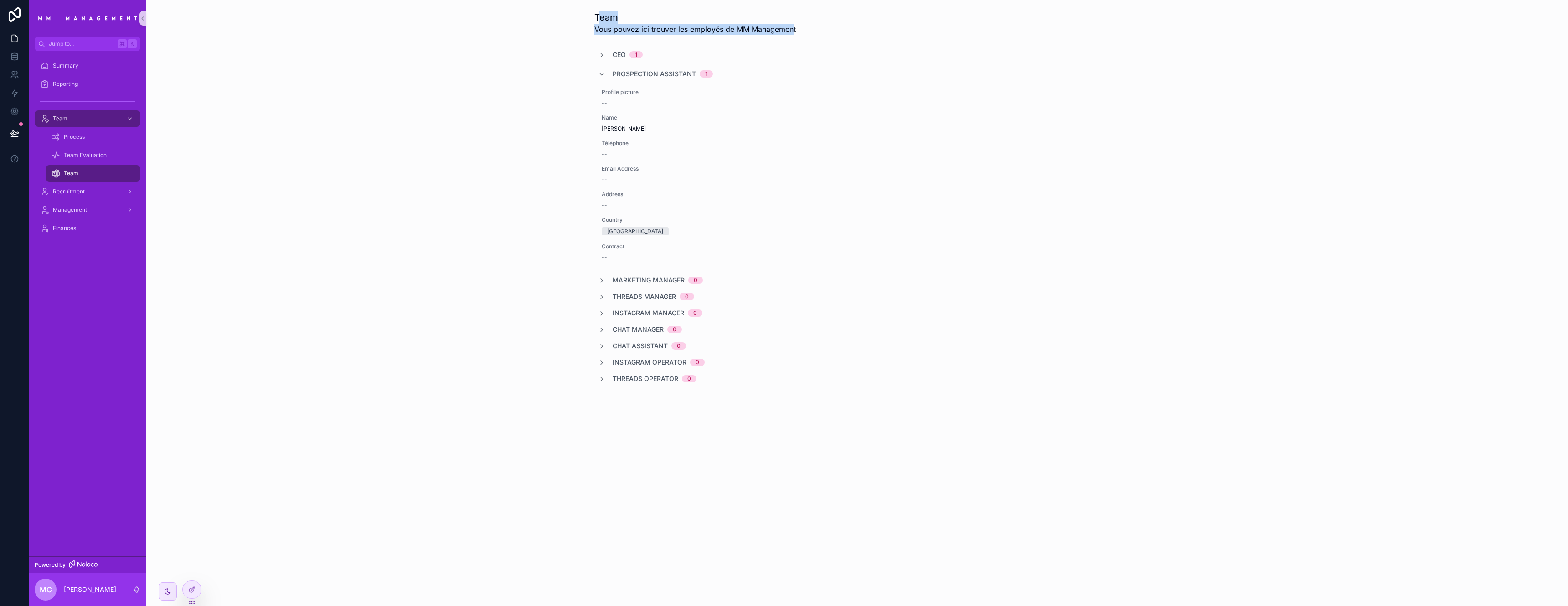
drag, startPoint x: 600, startPoint y: 19, endPoint x: 794, endPoint y: 30, distance: 194.3
click at [463, 30] on div "Team Vous pouvez ici trouver les employés de MM Management" at bounding box center [695, 22] width 201 height 24
click at [71, 190] on span "Recruitment" at bounding box center [69, 192] width 32 height 8
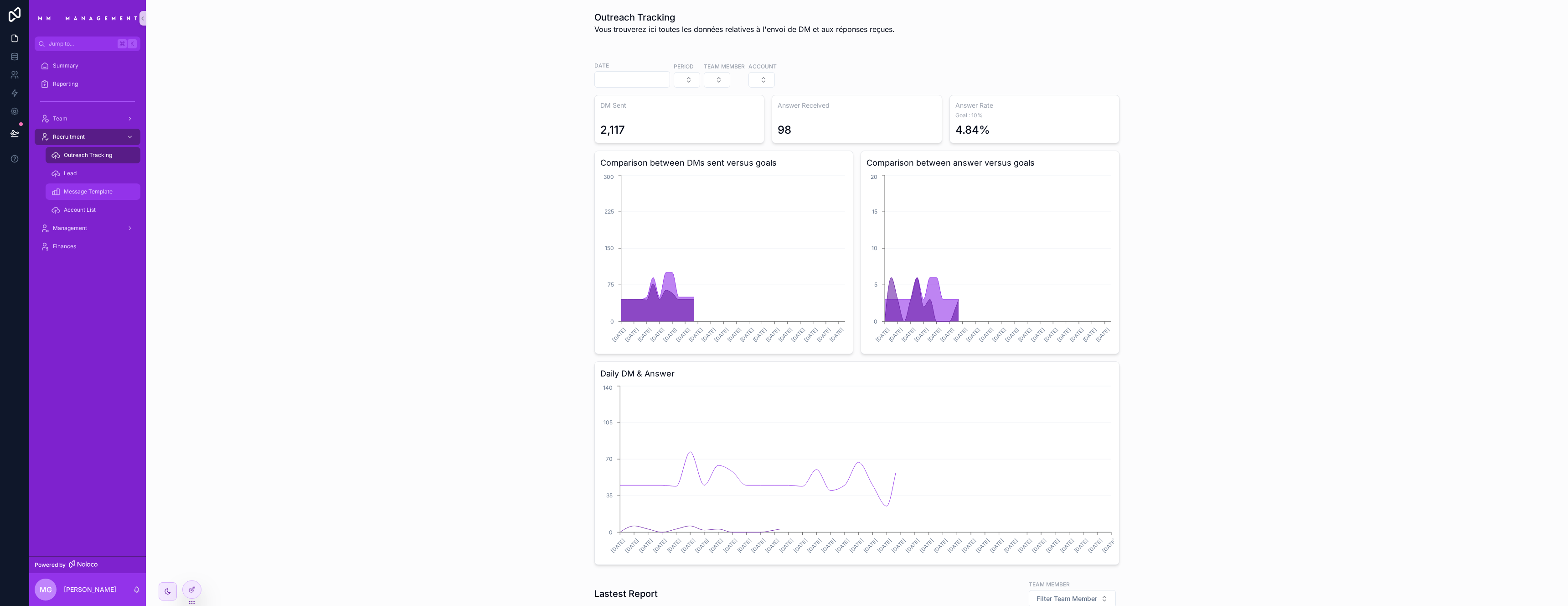
click at [91, 199] on link "Message Template" at bounding box center [93, 192] width 95 height 17
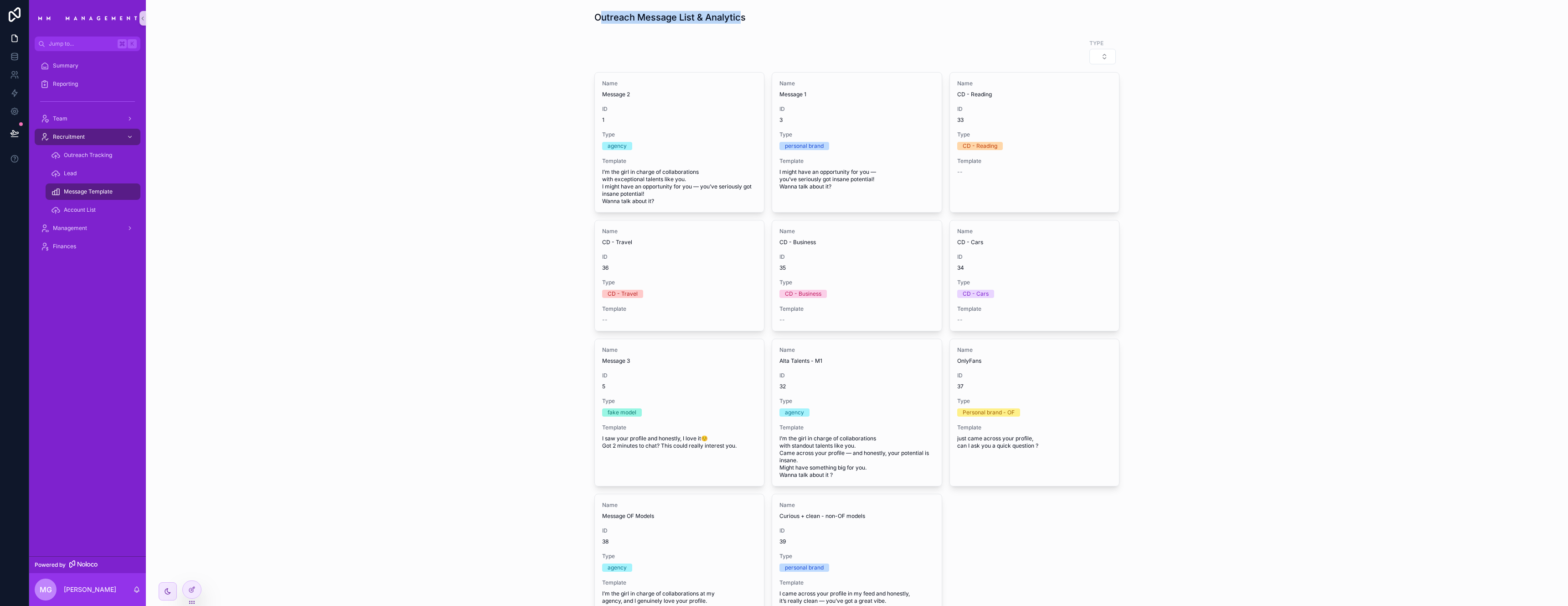
drag, startPoint x: 596, startPoint y: 15, endPoint x: 736, endPoint y: 20, distance: 140.1
click at [463, 20] on h1 "Outreach Message List & Analytics" at bounding box center [670, 17] width 151 height 13
drag, startPoint x: 711, startPoint y: 33, endPoint x: 727, endPoint y: 22, distance: 19.4
click at [463, 33] on div "Outreach Message List & Analytics Type Name Message 2 ID 1 Type agency Template…" at bounding box center [857, 525] width 1423 height 1052
drag, startPoint x: 734, startPoint y: 15, endPoint x: 596, endPoint y: 14, distance: 138.0
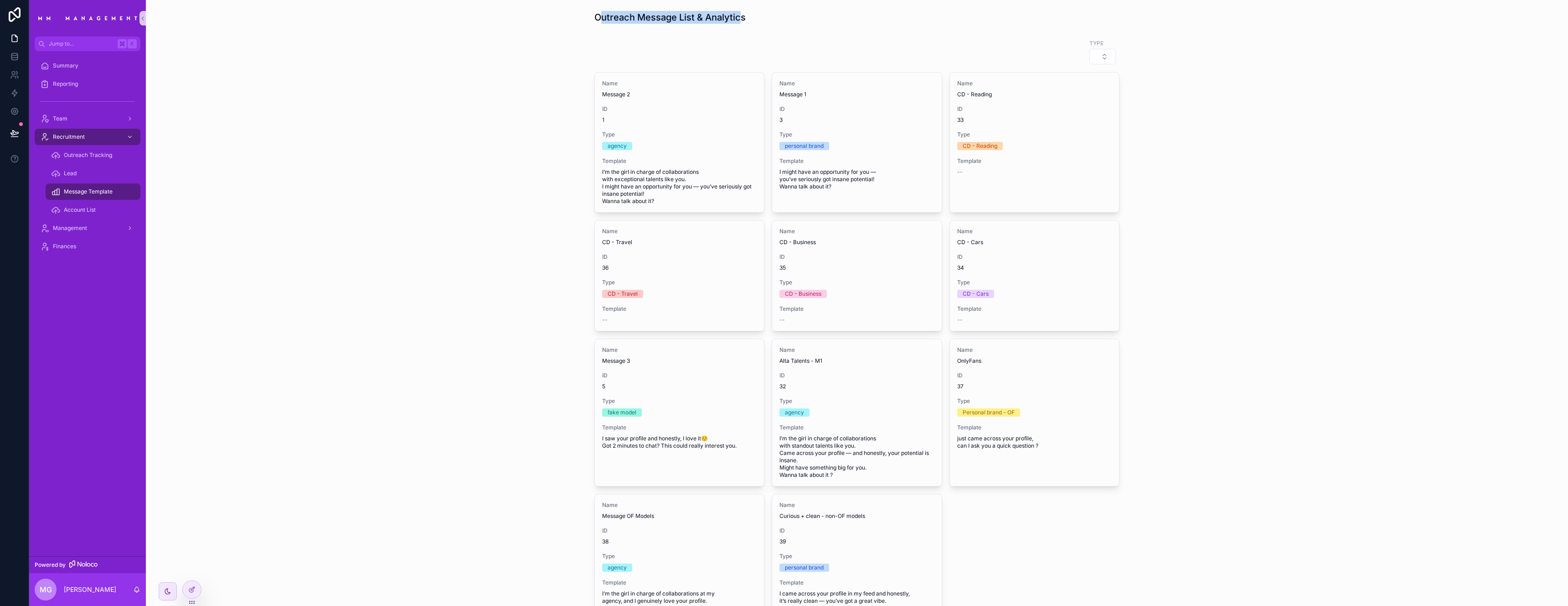
click at [463, 14] on h1 "Outreach Message List & Analytics" at bounding box center [670, 17] width 151 height 13
drag, startPoint x: 597, startPoint y: 17, endPoint x: 738, endPoint y: 17, distance: 141.0
click at [463, 17] on h1 "Outreach Message List & Analytics" at bounding box center [670, 17] width 151 height 13
click at [463, 17] on h1 "Outreach Message List & Analytics" at bounding box center [670, 17] width 151 height 13
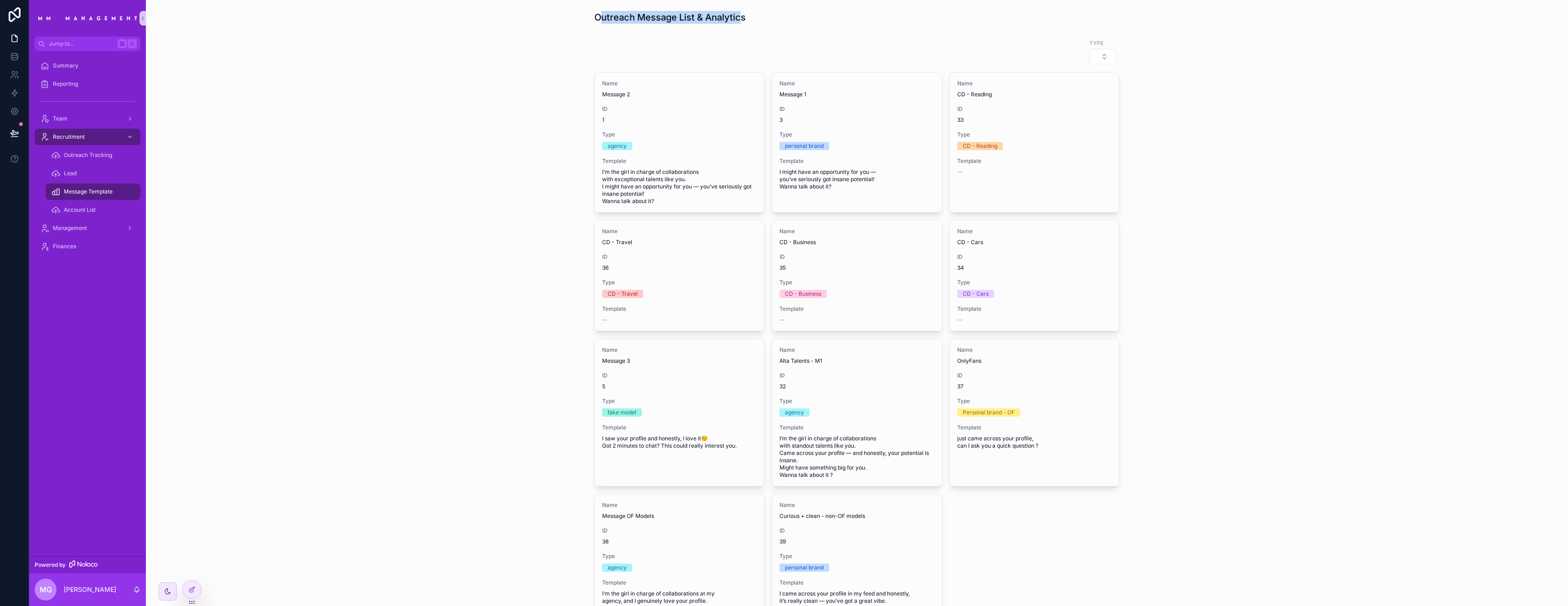
drag, startPoint x: 739, startPoint y: 14, endPoint x: 600, endPoint y: 19, distance: 139.1
click at [463, 19] on h1 "Outreach Message List & Analytics" at bounding box center [670, 17] width 151 height 13
click at [463, 20] on h1 "Outreach Message List & Analytics" at bounding box center [670, 17] width 151 height 13
drag, startPoint x: 600, startPoint y: 17, endPoint x: 740, endPoint y: 20, distance: 140.0
click at [463, 20] on h1 "Outreach Message List & Analytics" at bounding box center [670, 17] width 151 height 13
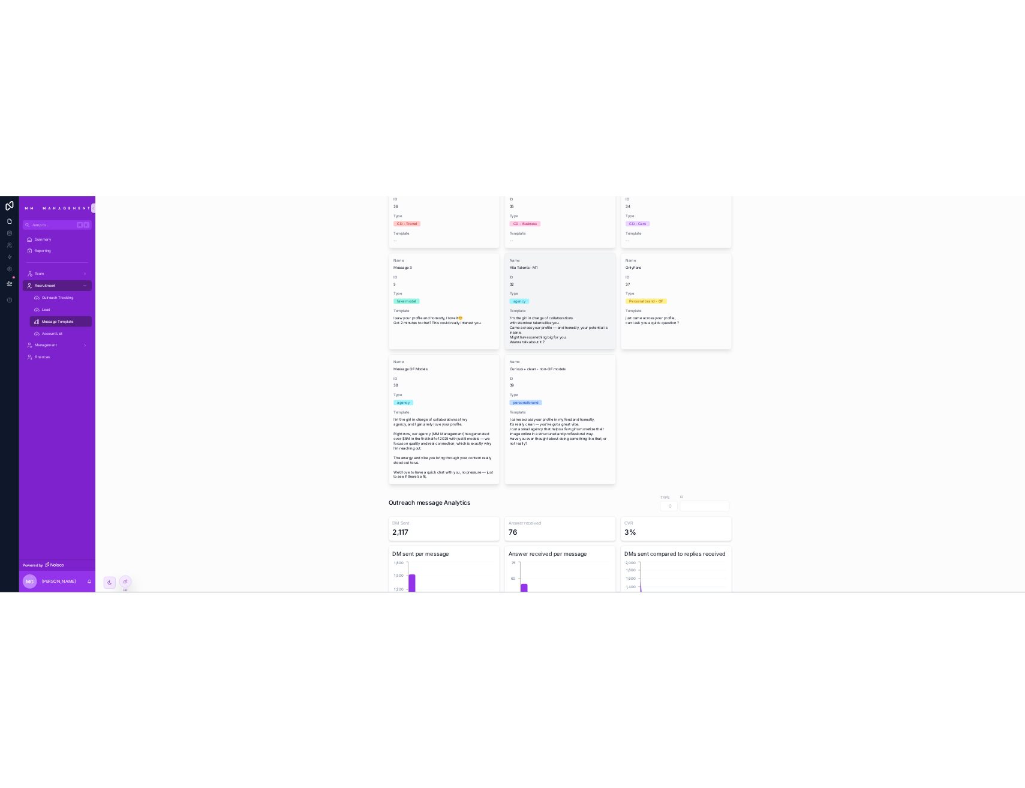
scroll to position [339, 0]
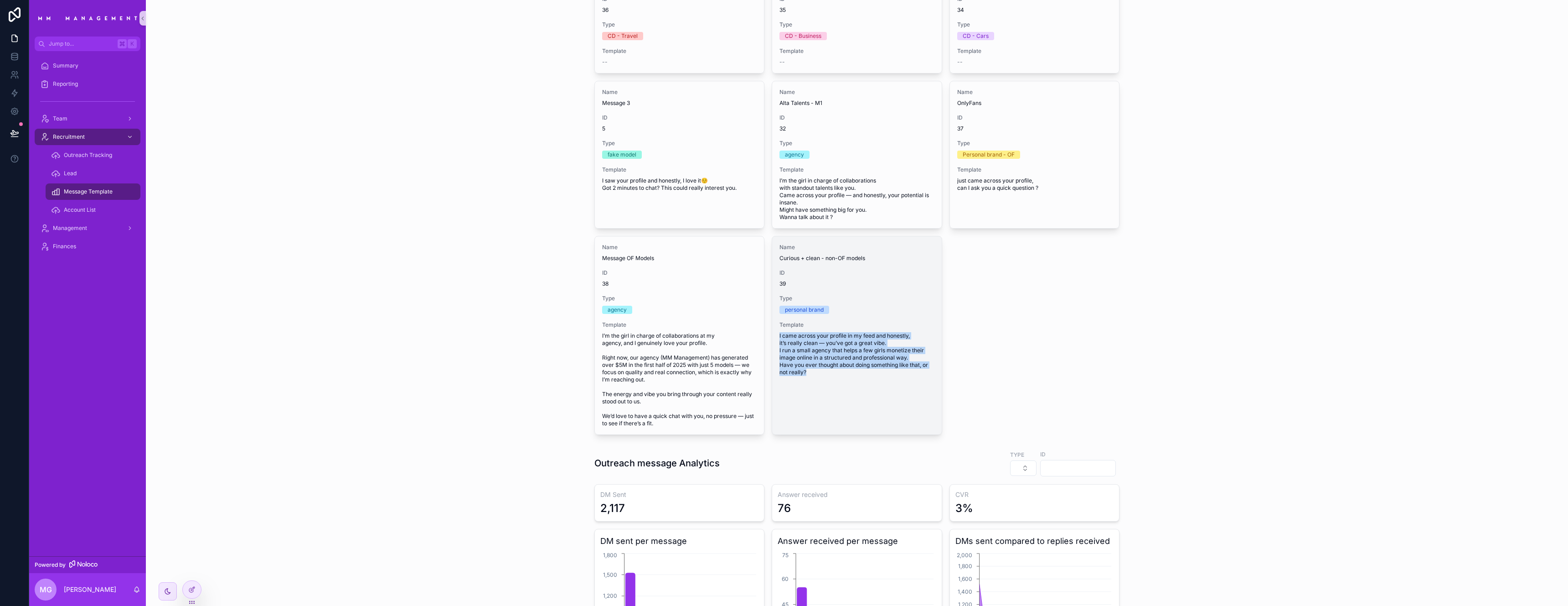
drag, startPoint x: 813, startPoint y: 385, endPoint x: 776, endPoint y: 338, distance: 59.8
click at [463, 338] on div "Name Curious + clean - non-OF models ID 39 Type personal brand Template I came …" at bounding box center [857, 335] width 170 height 199
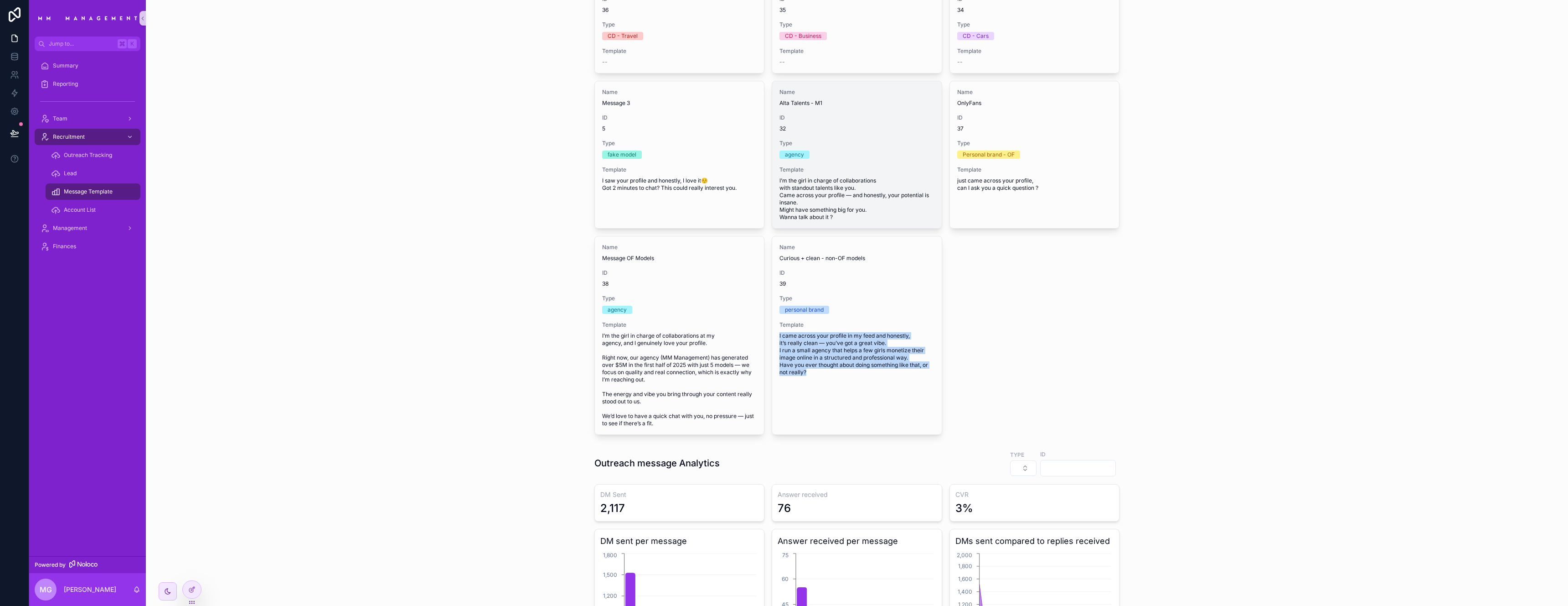
copy span "I came across your profile in my feed and honestly, it’s really clean — you’ve …"
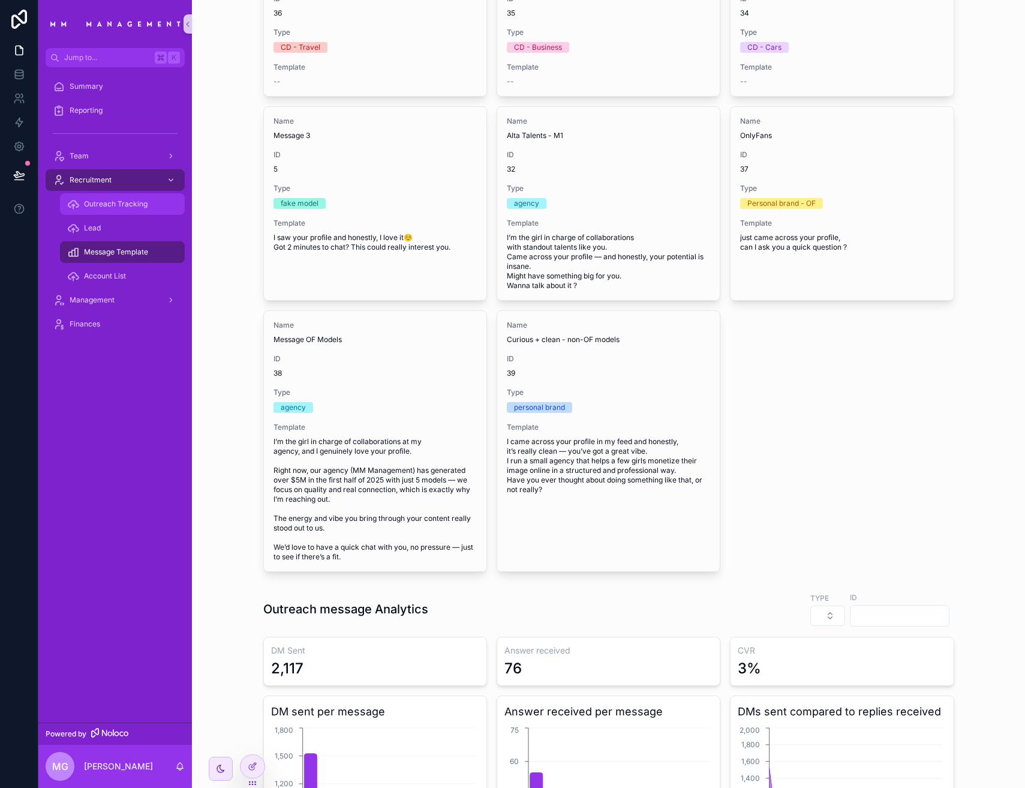
click at [136, 206] on span "Outreach Tracking" at bounding box center [116, 204] width 64 height 10
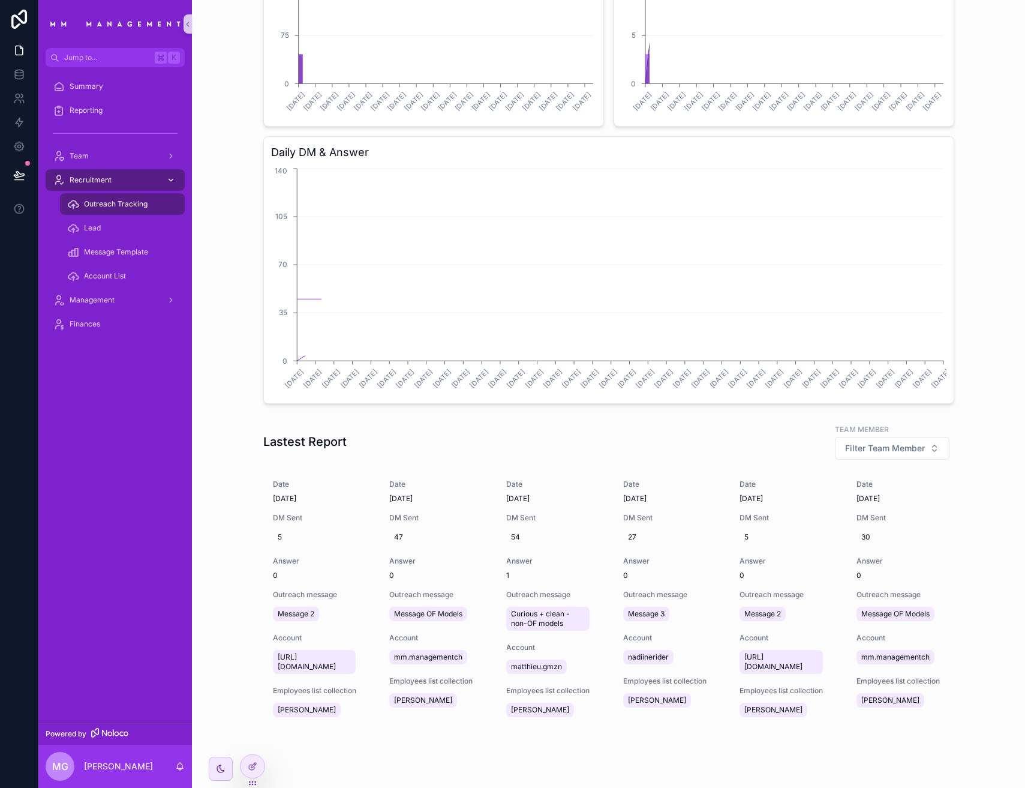
click at [140, 186] on div "Recruitment" at bounding box center [115, 179] width 125 height 19
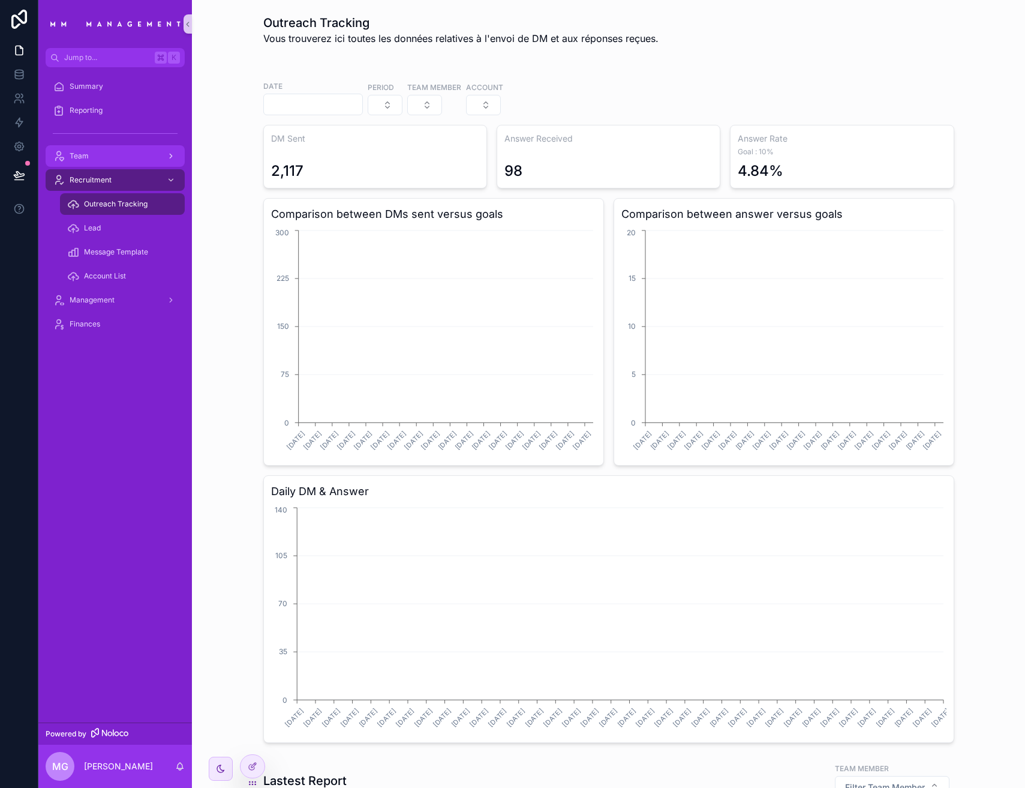
click at [135, 160] on div "Team" at bounding box center [115, 155] width 125 height 19
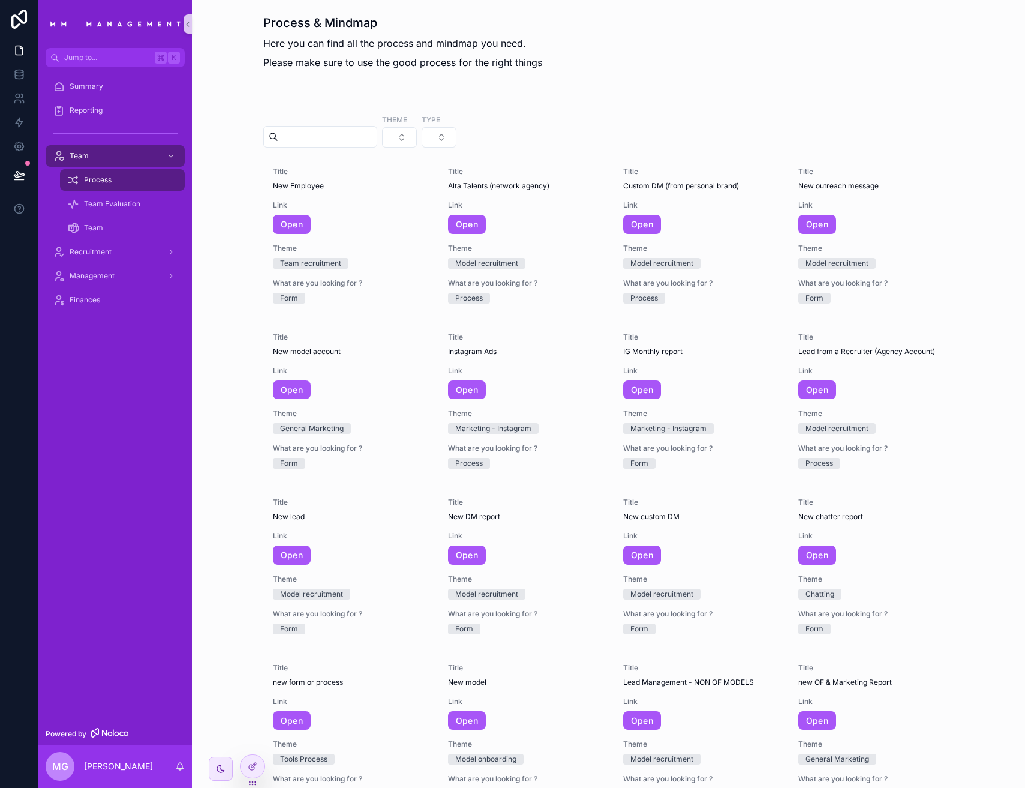
click at [126, 186] on div "Process" at bounding box center [122, 179] width 110 height 19
click at [429, 134] on div "Theme tYpe" at bounding box center [608, 133] width 691 height 48
click at [417, 137] on button "Select Button" at bounding box center [399, 137] width 35 height 20
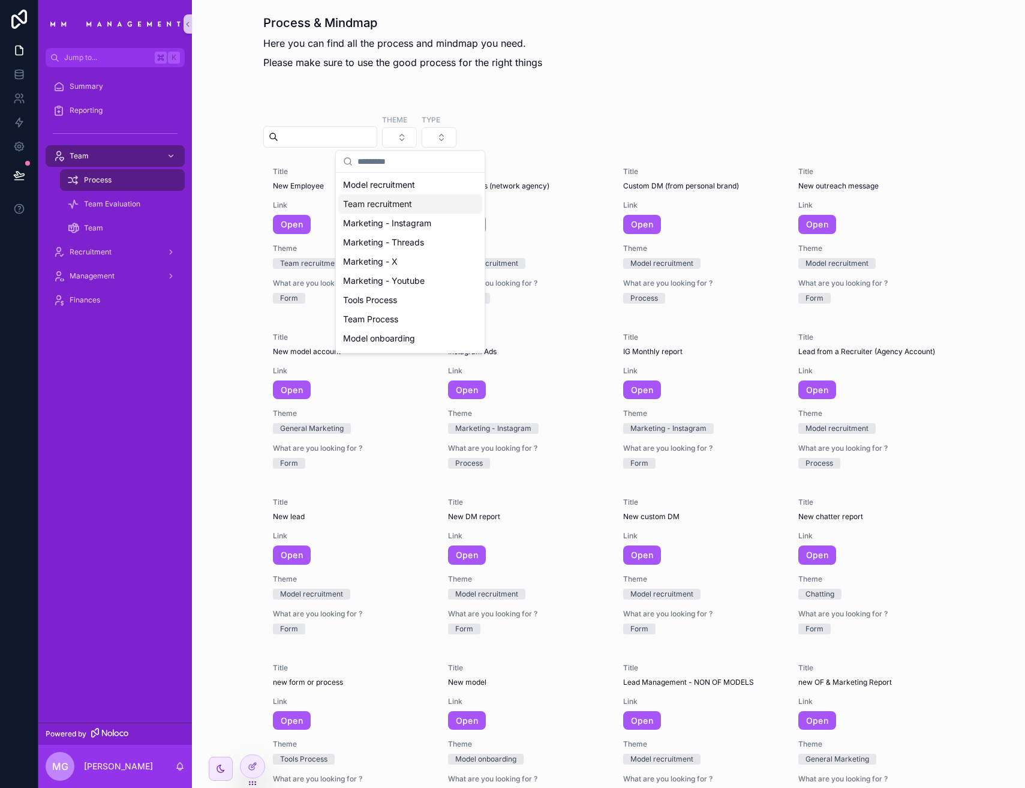
click at [426, 197] on div "Team recruitment" at bounding box center [410, 203] width 144 height 19
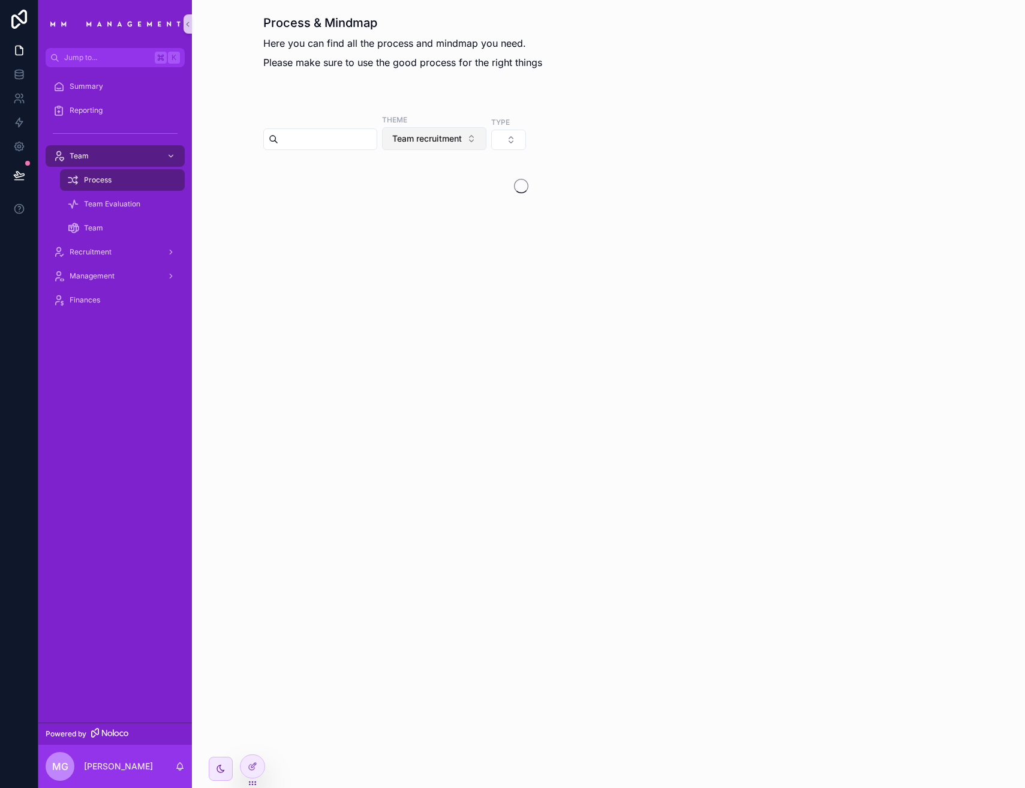
click at [429, 141] on span "Team recruitment" at bounding box center [427, 139] width 70 height 12
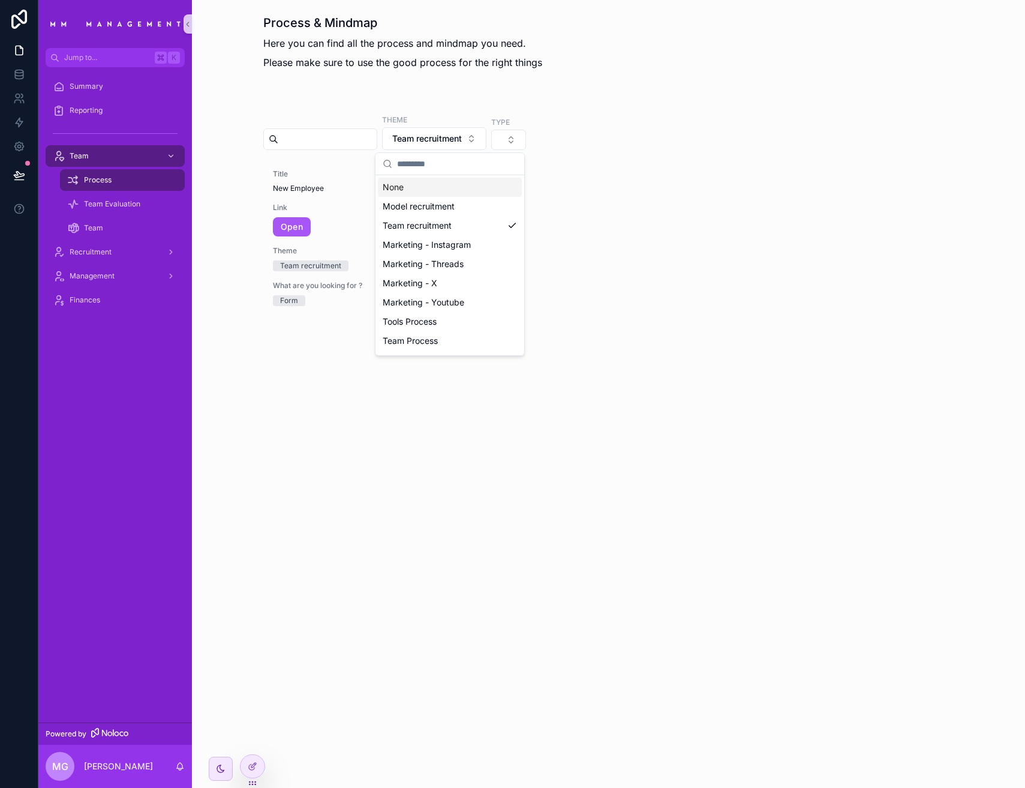
click at [418, 185] on div "None" at bounding box center [450, 187] width 144 height 19
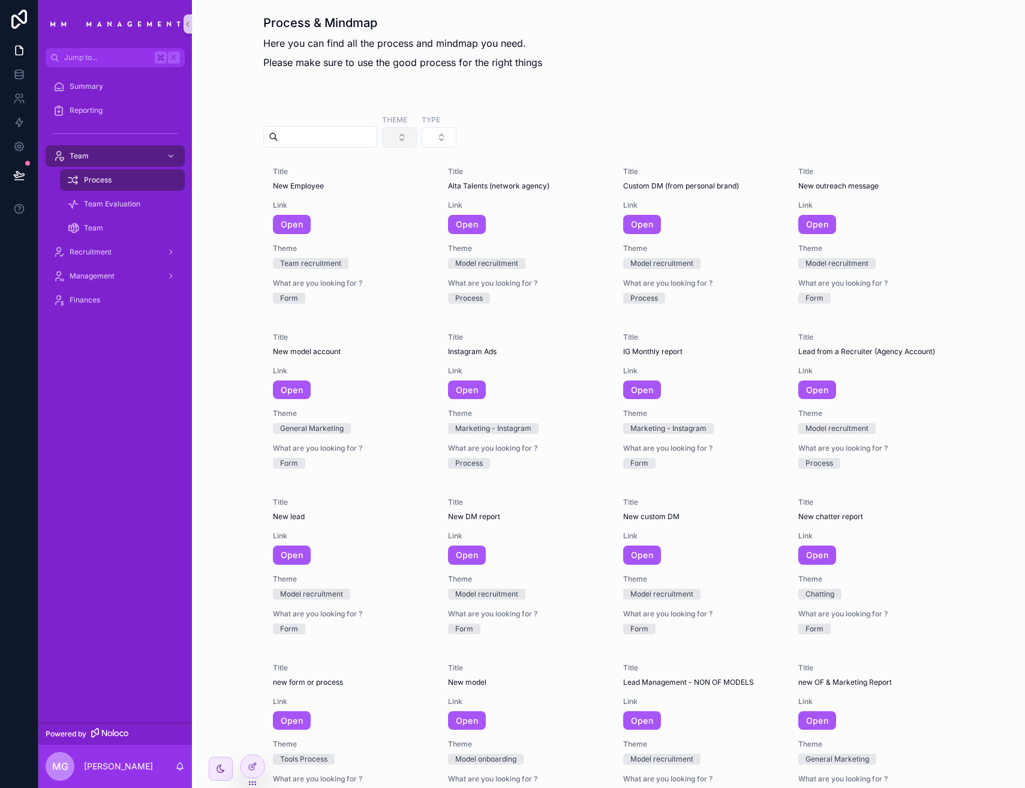
click at [416, 139] on button "Select Button" at bounding box center [399, 137] width 35 height 20
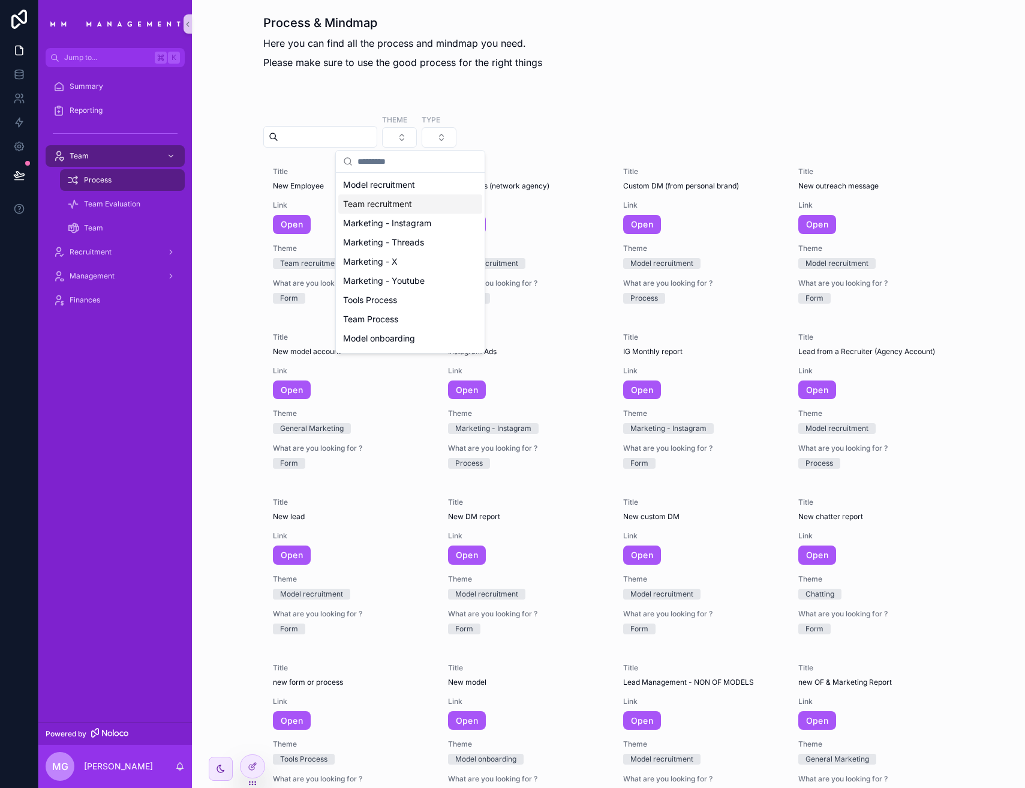
click at [417, 199] on div "Team recruitment" at bounding box center [410, 203] width 144 height 19
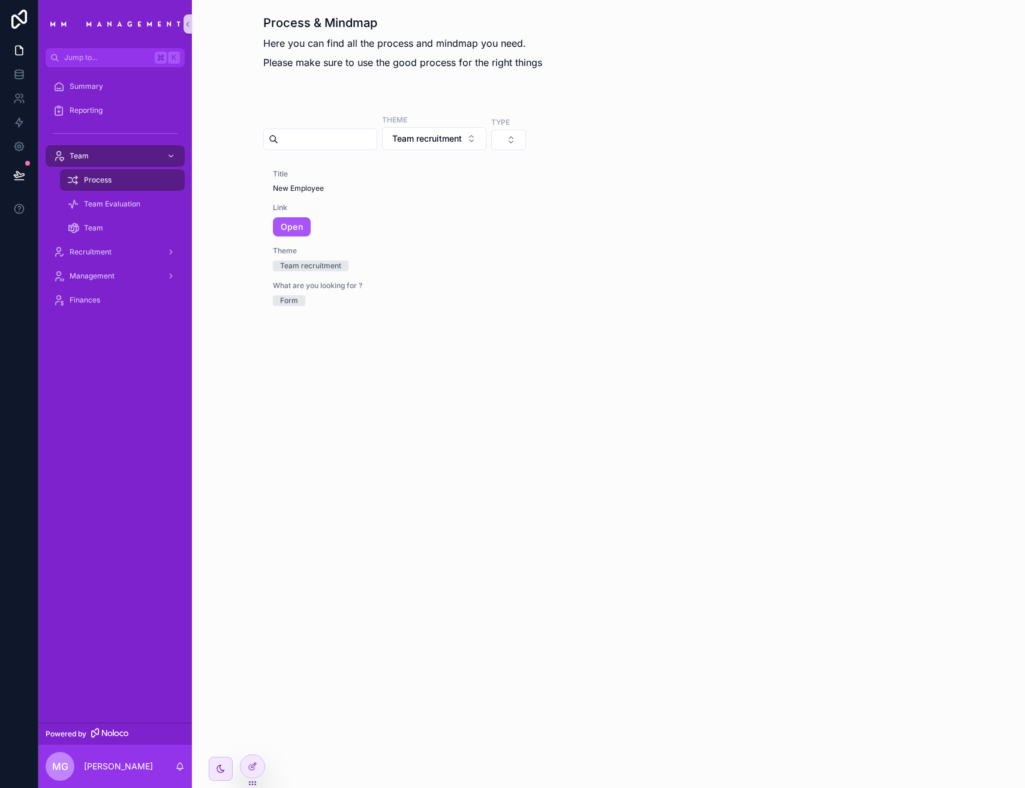
click at [435, 153] on div "Theme Team recruitment tYpe" at bounding box center [608, 134] width 691 height 50
click at [440, 144] on span "Team recruitment" at bounding box center [427, 139] width 70 height 12
click at [422, 210] on div "Model recruitment" at bounding box center [450, 206] width 144 height 19
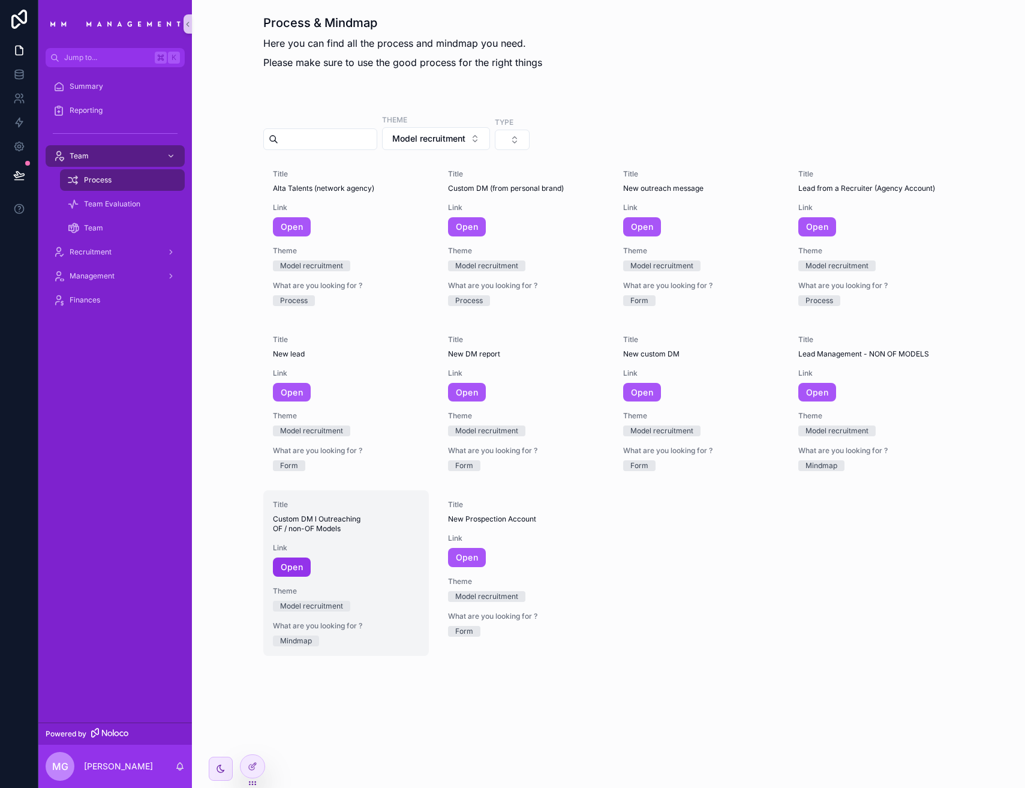
click at [298, 563] on link "Open" at bounding box center [292, 566] width 38 height 19
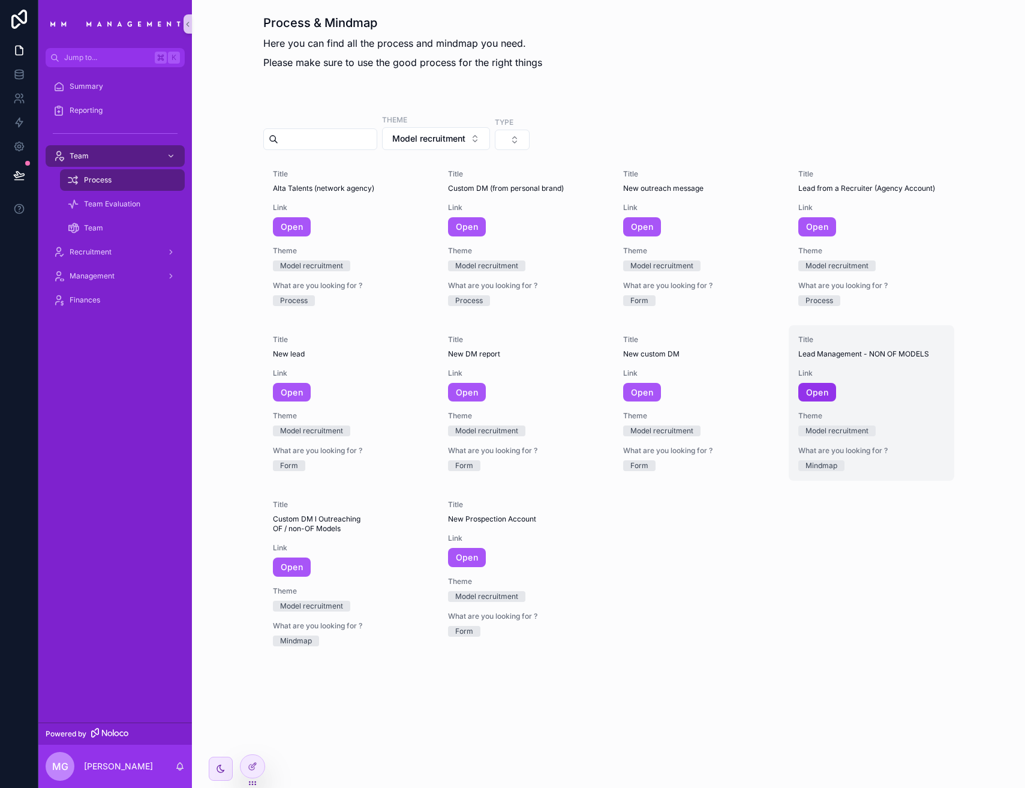
click at [825, 390] on link "Open" at bounding box center [817, 392] width 38 height 19
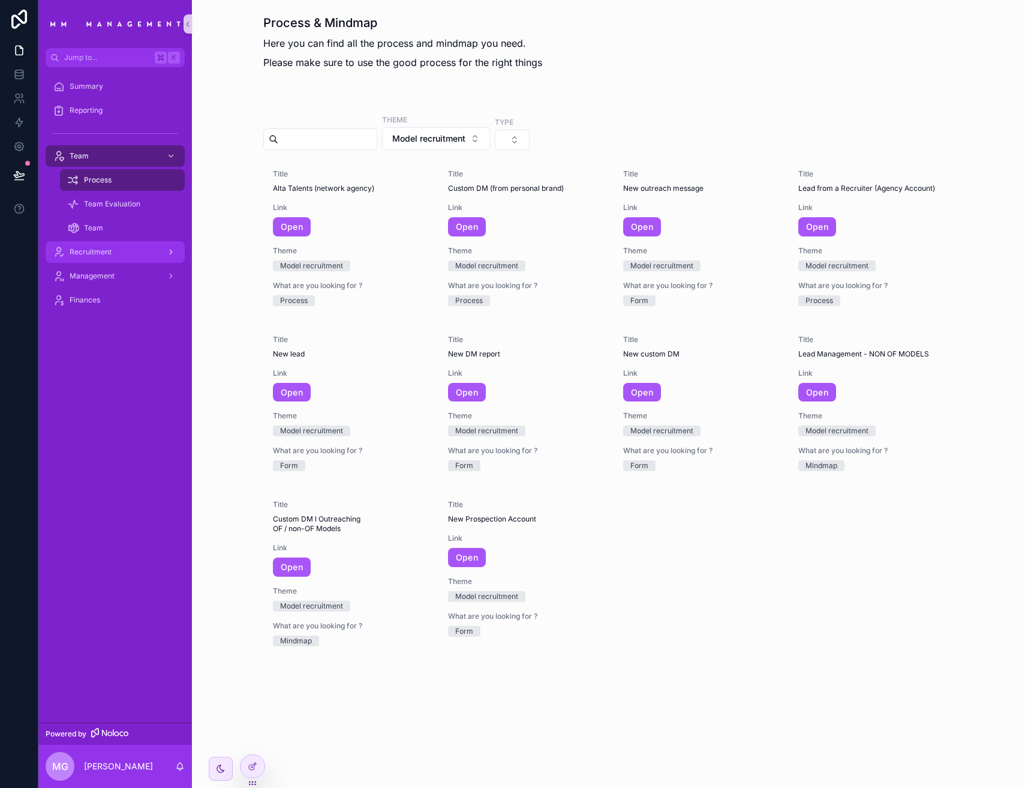
click at [149, 248] on div "Recruitment" at bounding box center [115, 251] width 125 height 19
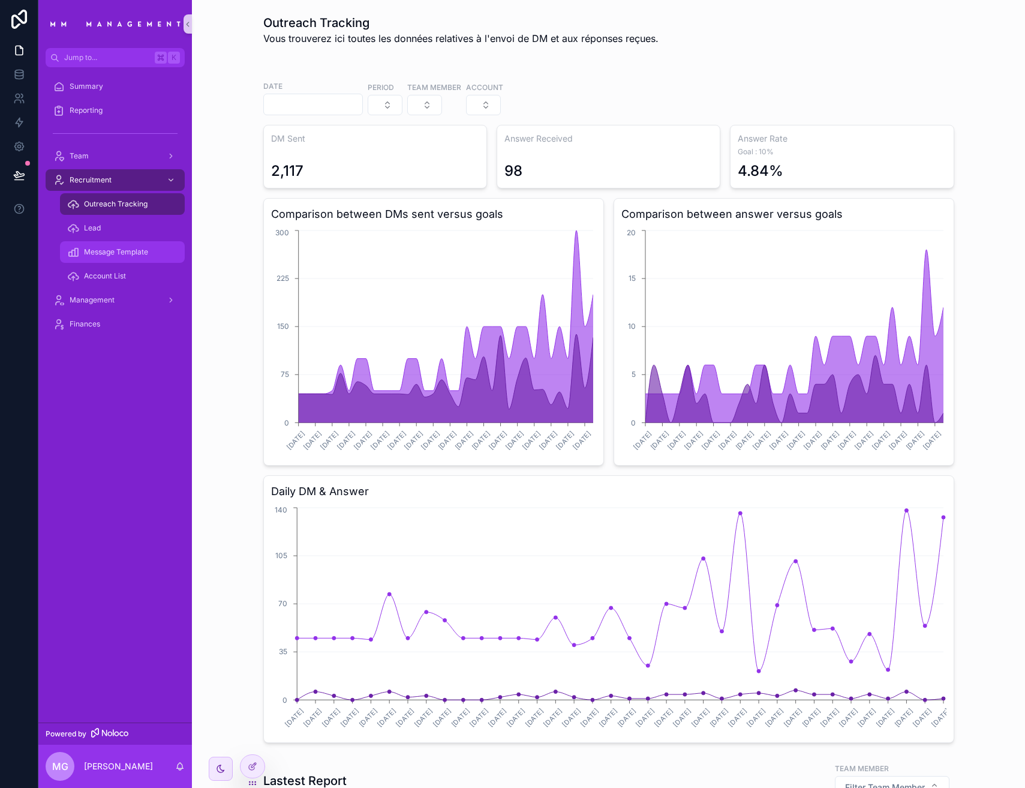
click at [124, 247] on span "Message Template" at bounding box center [116, 252] width 64 height 10
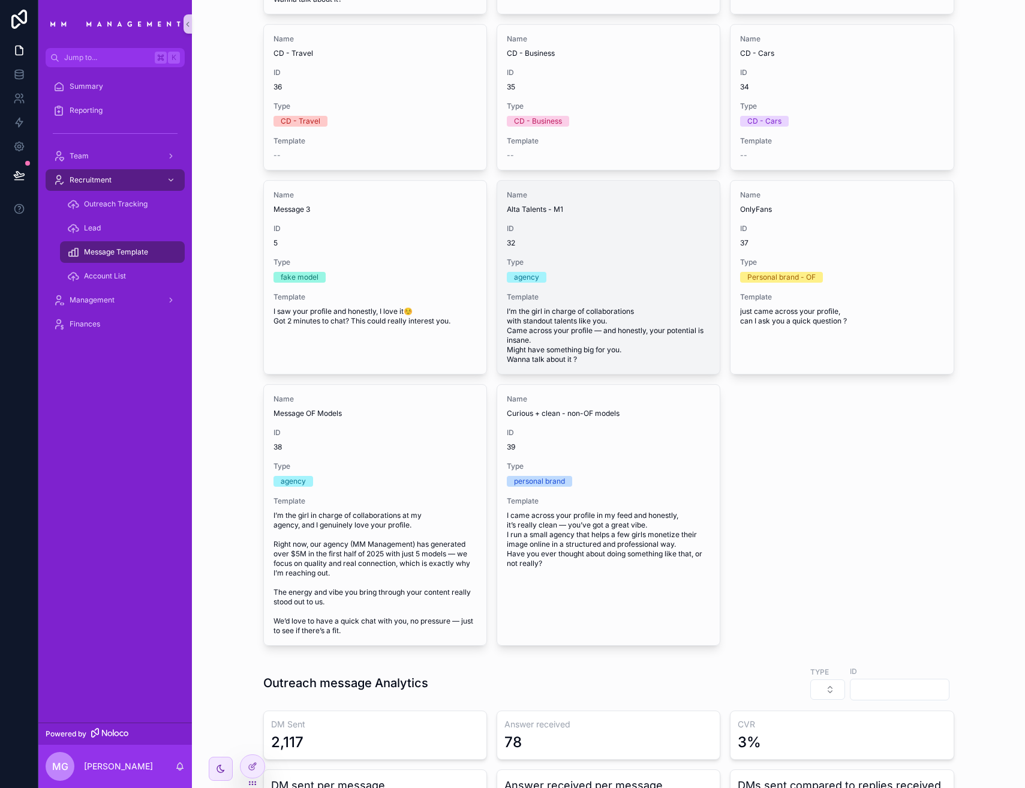
scroll to position [327, 0]
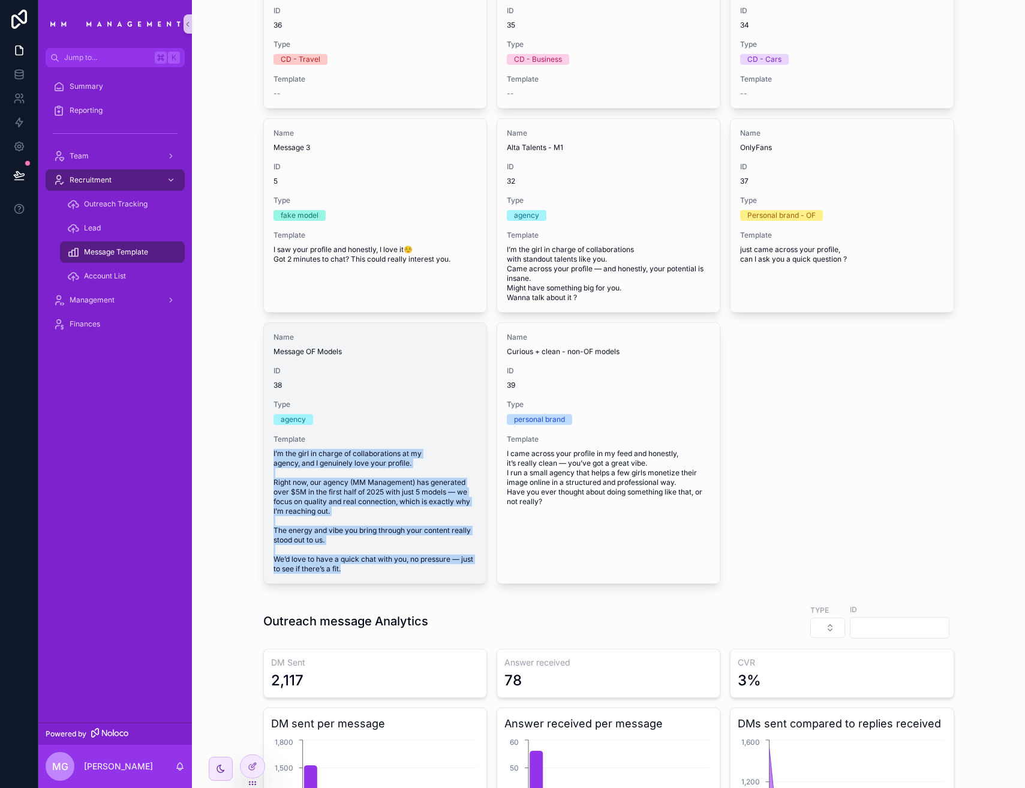
drag, startPoint x: 337, startPoint y: 570, endPoint x: 266, endPoint y: 453, distance: 136.7
click at [266, 453] on div "Name Message OF Models ID 38 Type agency Template I’m the girl in charge of col…" at bounding box center [375, 453] width 223 height 260
copy span "I’m the girl in charge of collaborations at my agency, and I genuinely love you…"
